Goal: Transaction & Acquisition: Obtain resource

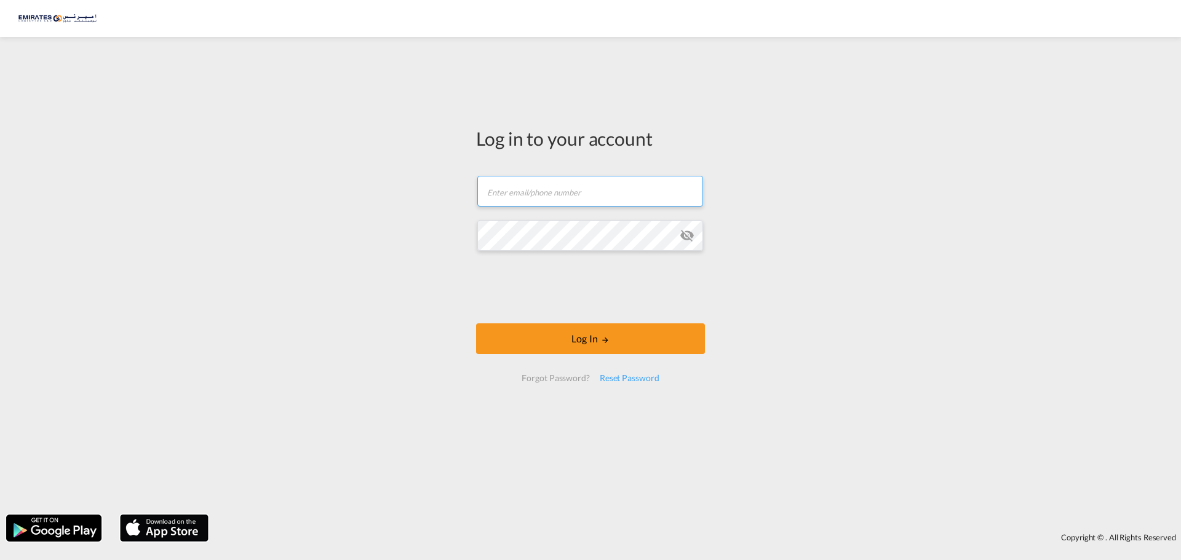
click at [551, 187] on input "text" at bounding box center [590, 191] width 226 height 31
type input "[EMAIL_ADDRESS][DOMAIN_NAME]"
click at [605, 355] on form "[EMAIL_ADDRESS][DOMAIN_NAME] Log In Forgot Password? Reset Password" at bounding box center [590, 279] width 229 height 231
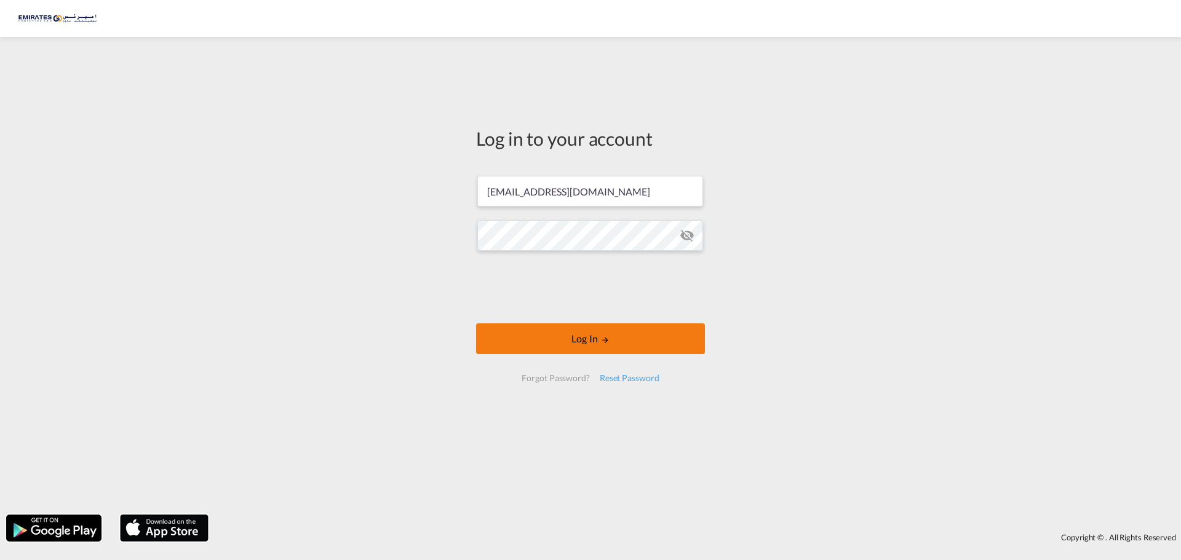
click at [604, 349] on button "Log In" at bounding box center [590, 339] width 229 height 31
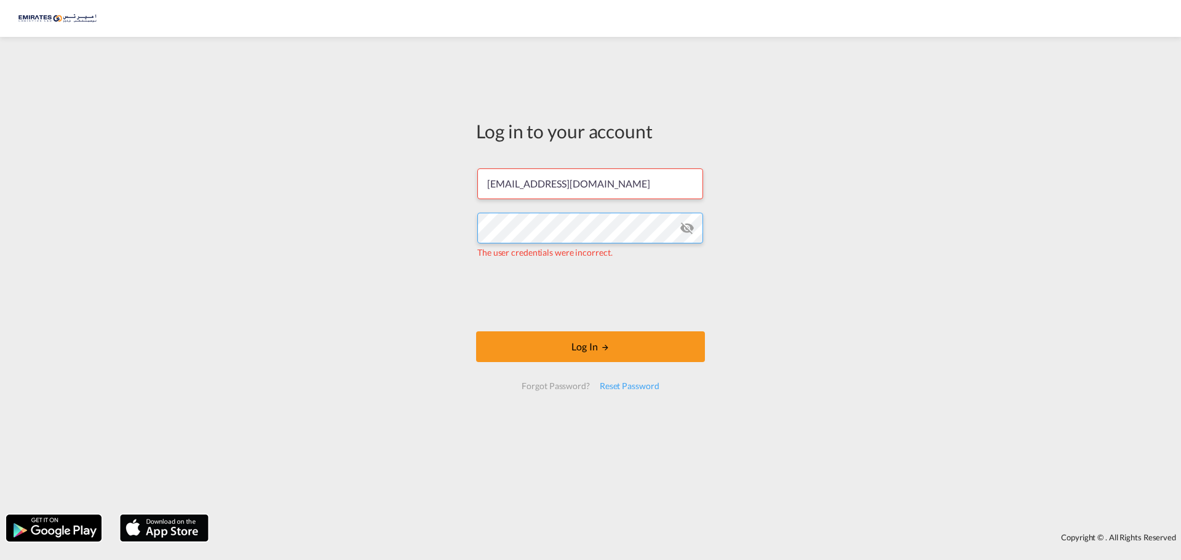
click at [327, 228] on div "Log in to your account [EMAIL_ADDRESS][DOMAIN_NAME] The user credentials were i…" at bounding box center [590, 276] width 1181 height 466
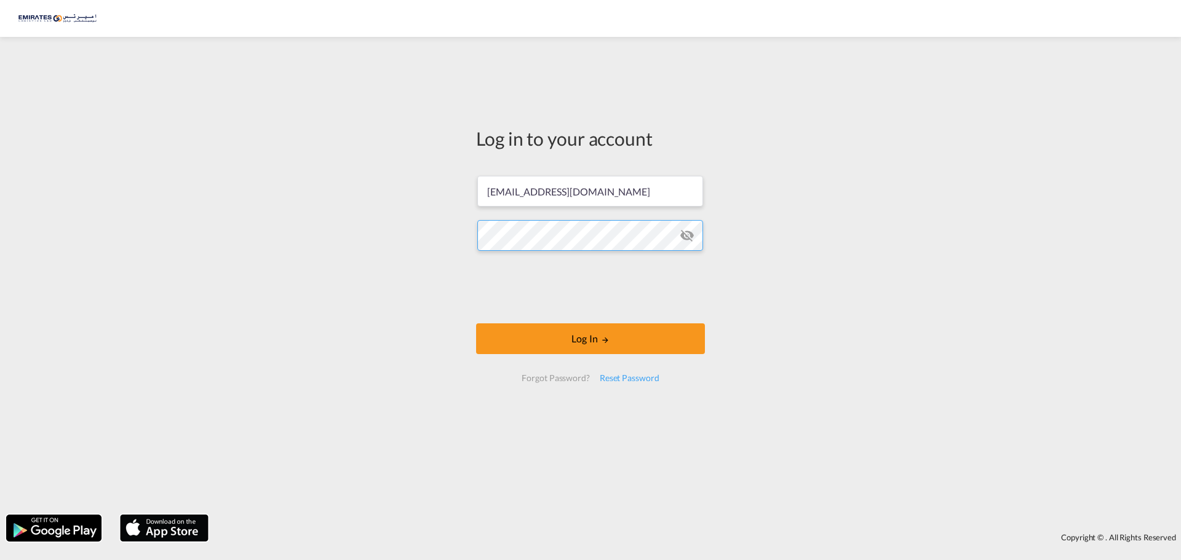
click at [476, 324] on button "Log In" at bounding box center [590, 339] width 229 height 31
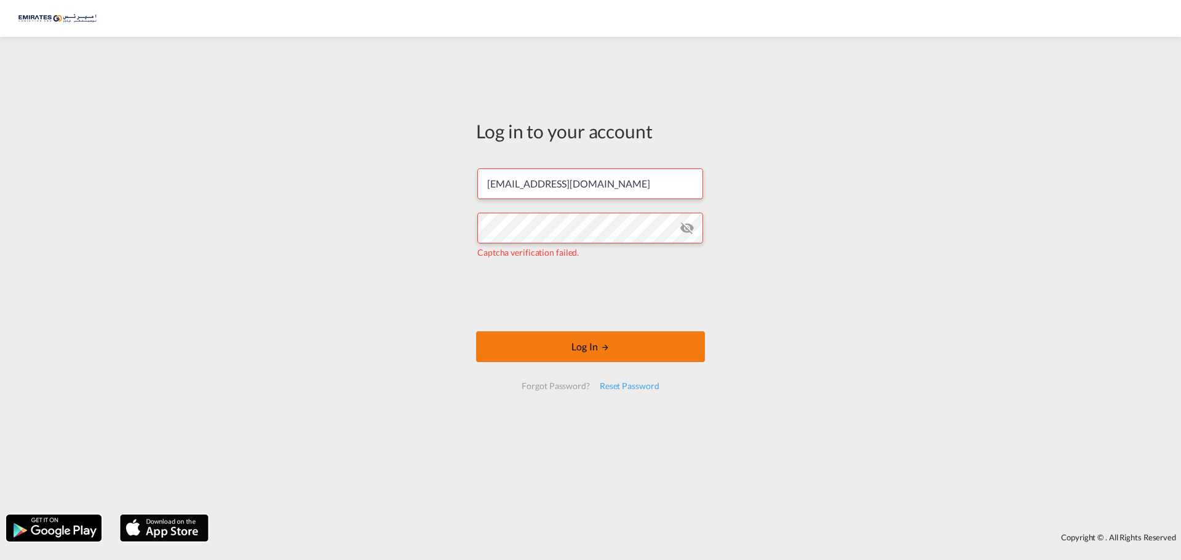
click at [599, 335] on button "Log In" at bounding box center [590, 347] width 229 height 31
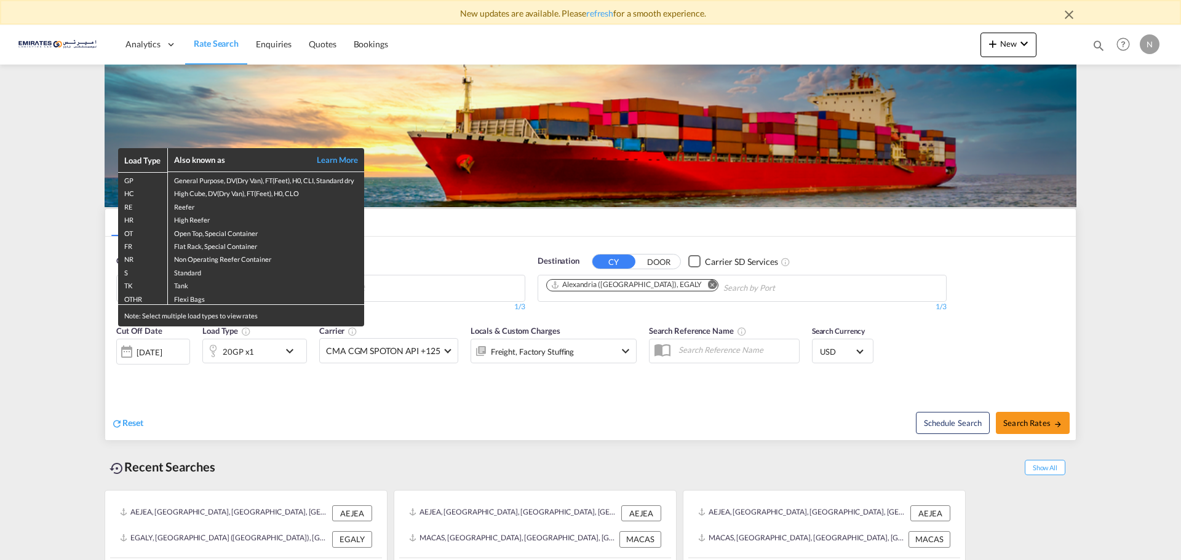
click at [685, 288] on div "Load Type Also known as Learn More GP General Purpose, DV(Dry Van), FT(Feet), H…" at bounding box center [590, 280] width 1181 height 560
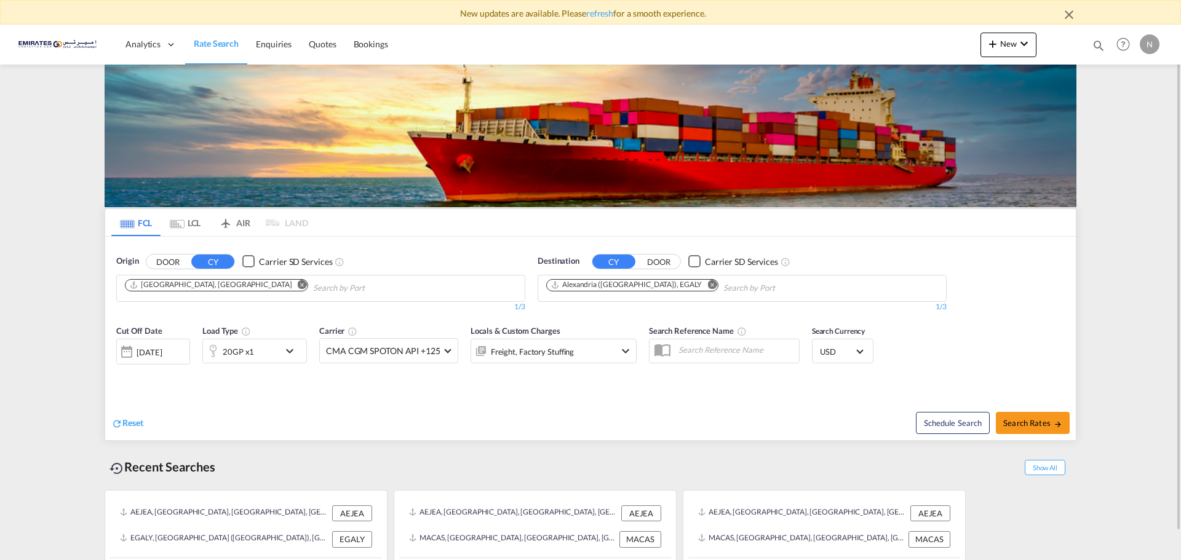
click at [707, 287] on md-icon "Remove" at bounding box center [711, 284] width 9 height 9
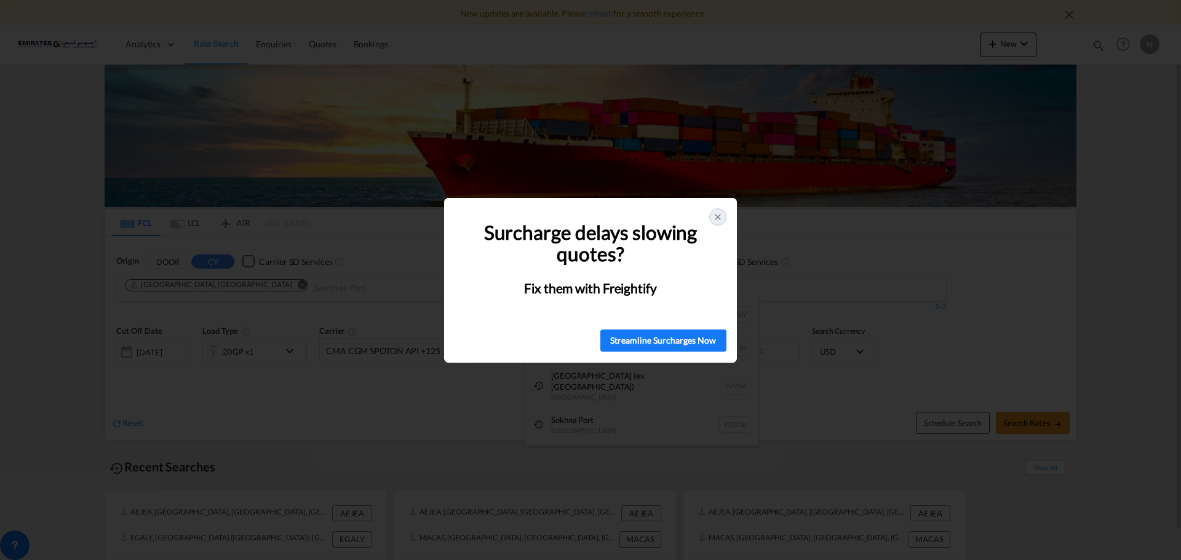
click at [710, 217] on div at bounding box center [717, 217] width 17 height 17
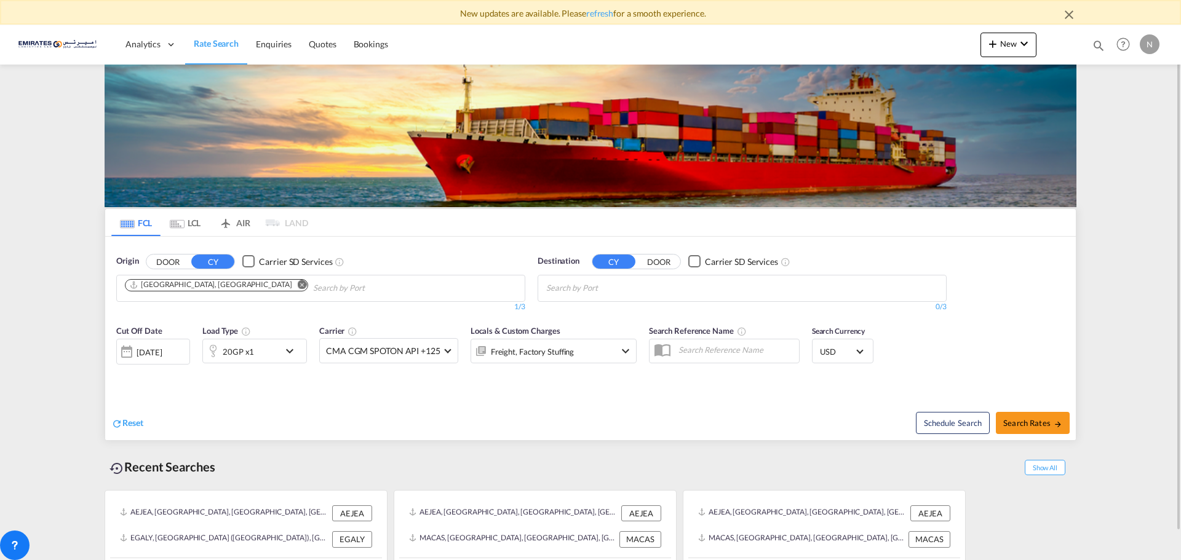
click at [642, 287] on body "New updates are available. Please refresh for a smooth experience. Analytics Da…" at bounding box center [590, 280] width 1181 height 560
type input "umm qas"
click at [614, 311] on div "Umm Qas r [GEOGRAPHIC_DATA] [GEOGRAPHIC_DATA]" at bounding box center [642, 316] width 234 height 37
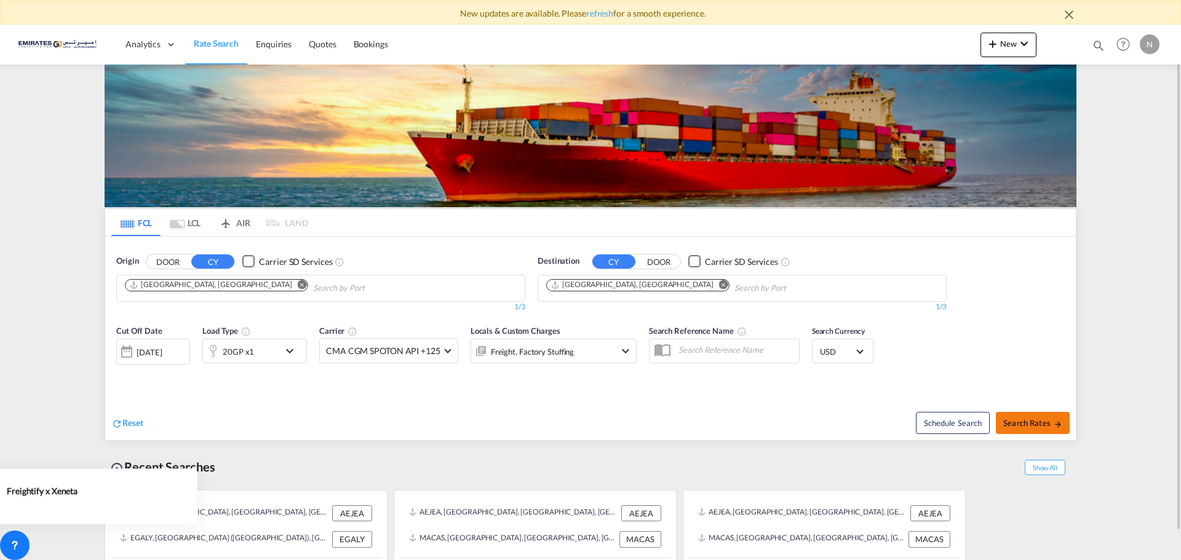
click at [1020, 427] on span "Search Rates" at bounding box center [1032, 423] width 59 height 10
type input "AEJEA to IQUQR / [DATE]"
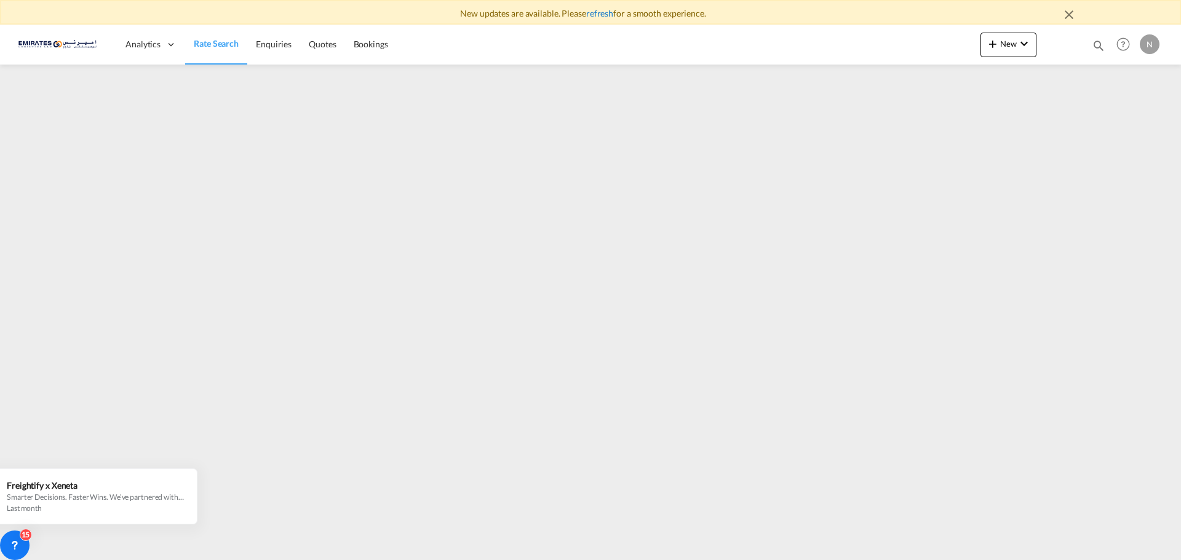
click at [599, 15] on link "refresh" at bounding box center [599, 13] width 27 height 10
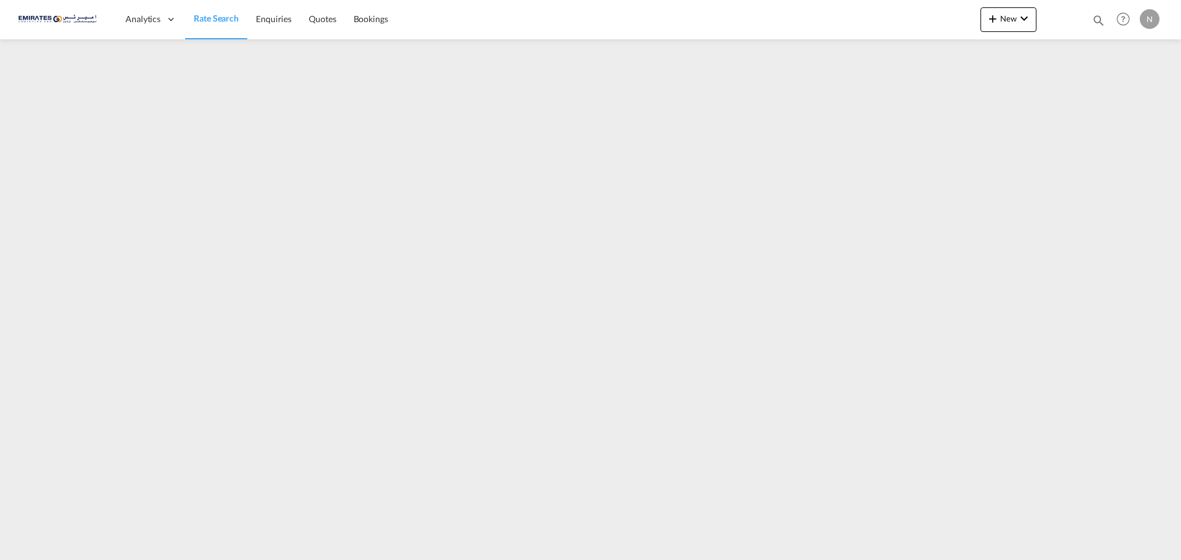
click at [46, 18] on img at bounding box center [59, 20] width 83 height 28
click at [237, 23] on span "Rate Search" at bounding box center [216, 18] width 45 height 10
